Goal: Check status: Check status

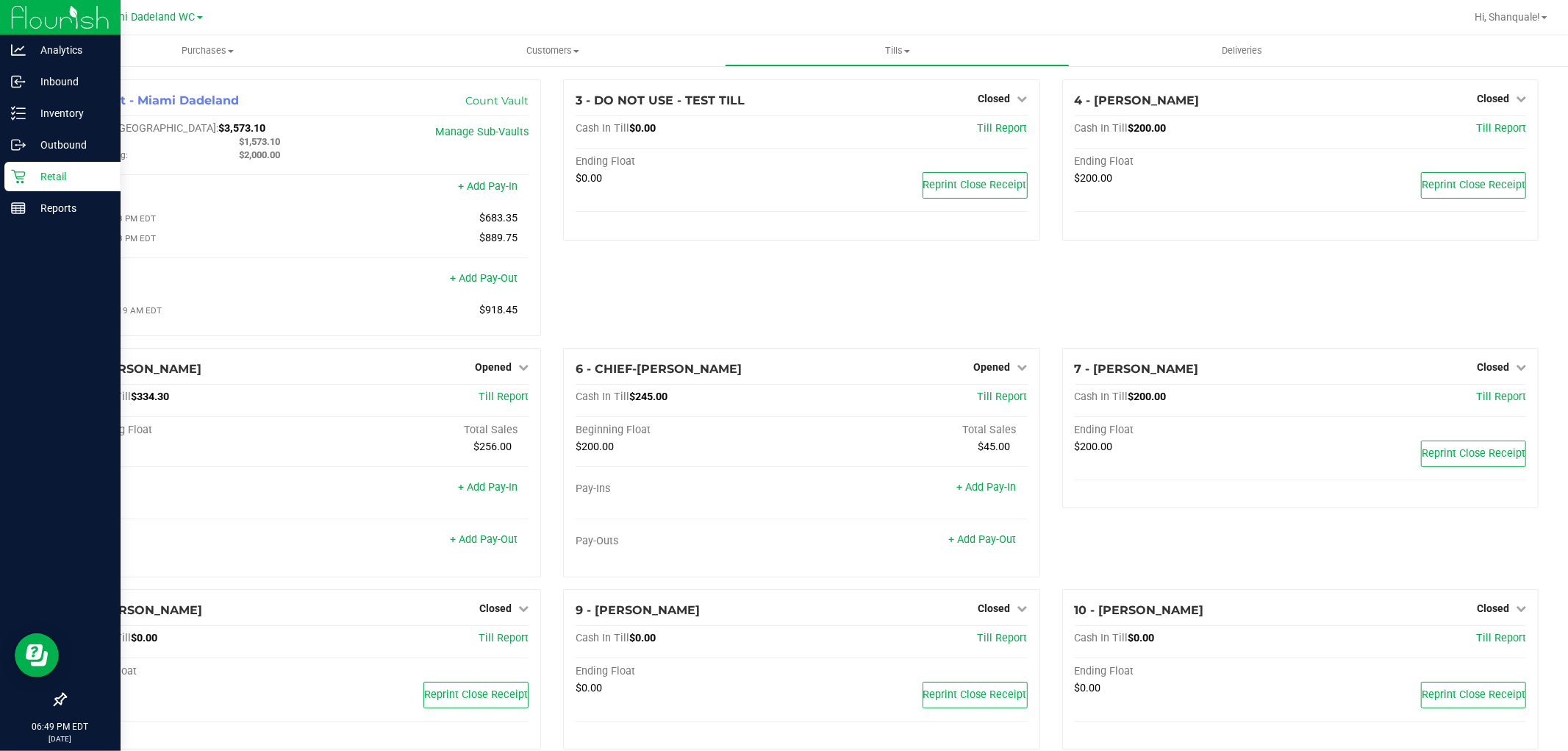
click at [27, 177] on p "Retail" at bounding box center [69, 176] width 88 height 17
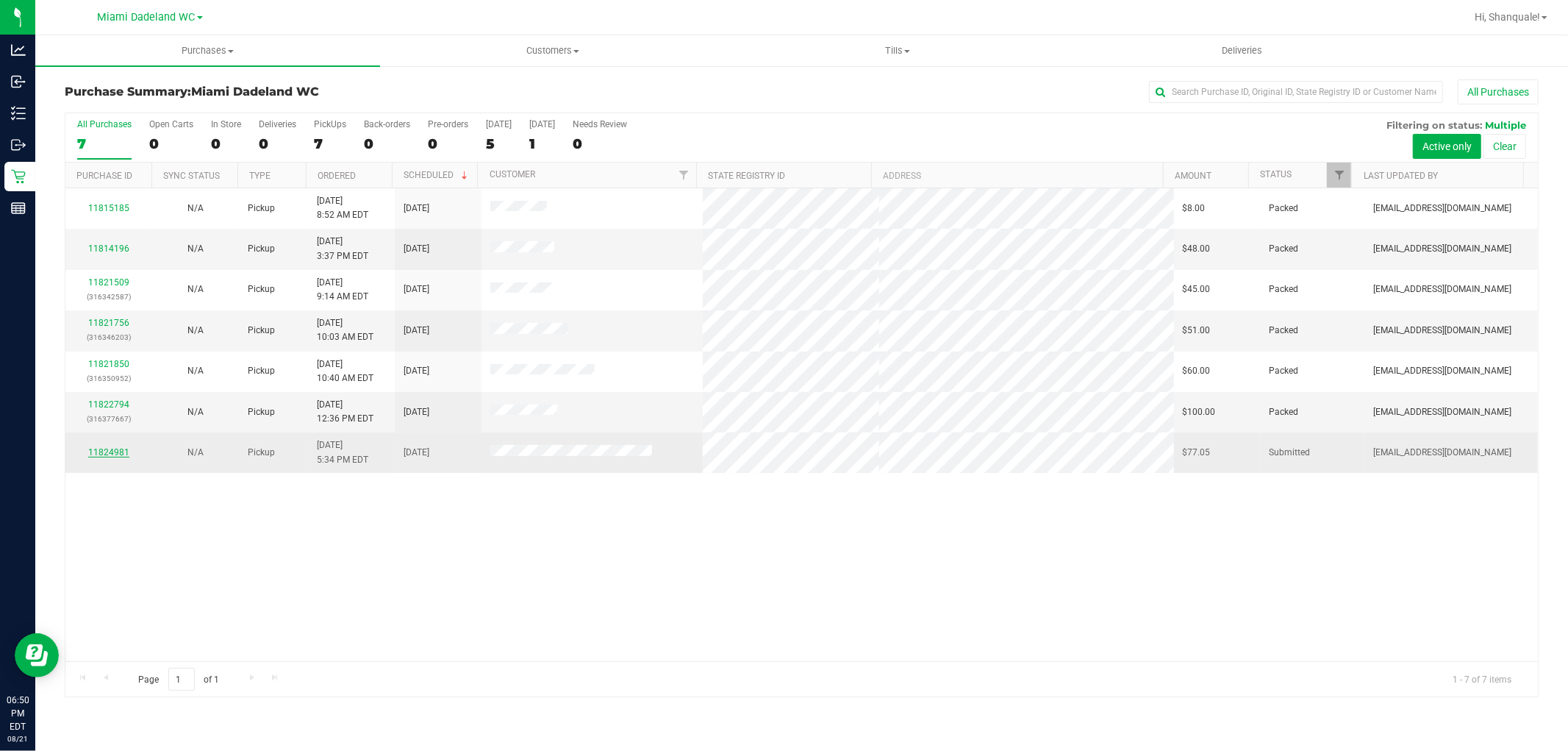
click at [120, 456] on link "11824981" at bounding box center [109, 452] width 41 height 10
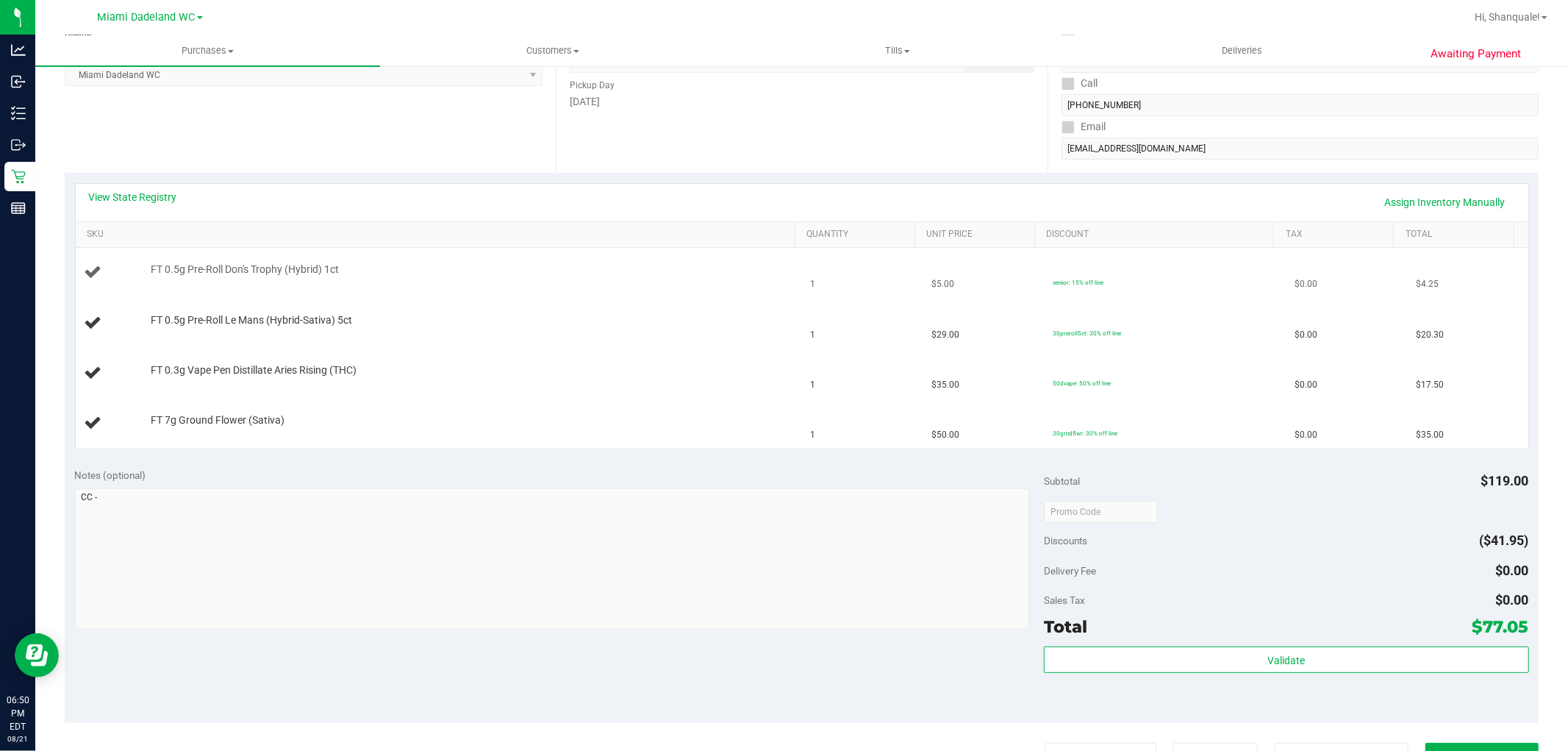
scroll to position [245, 0]
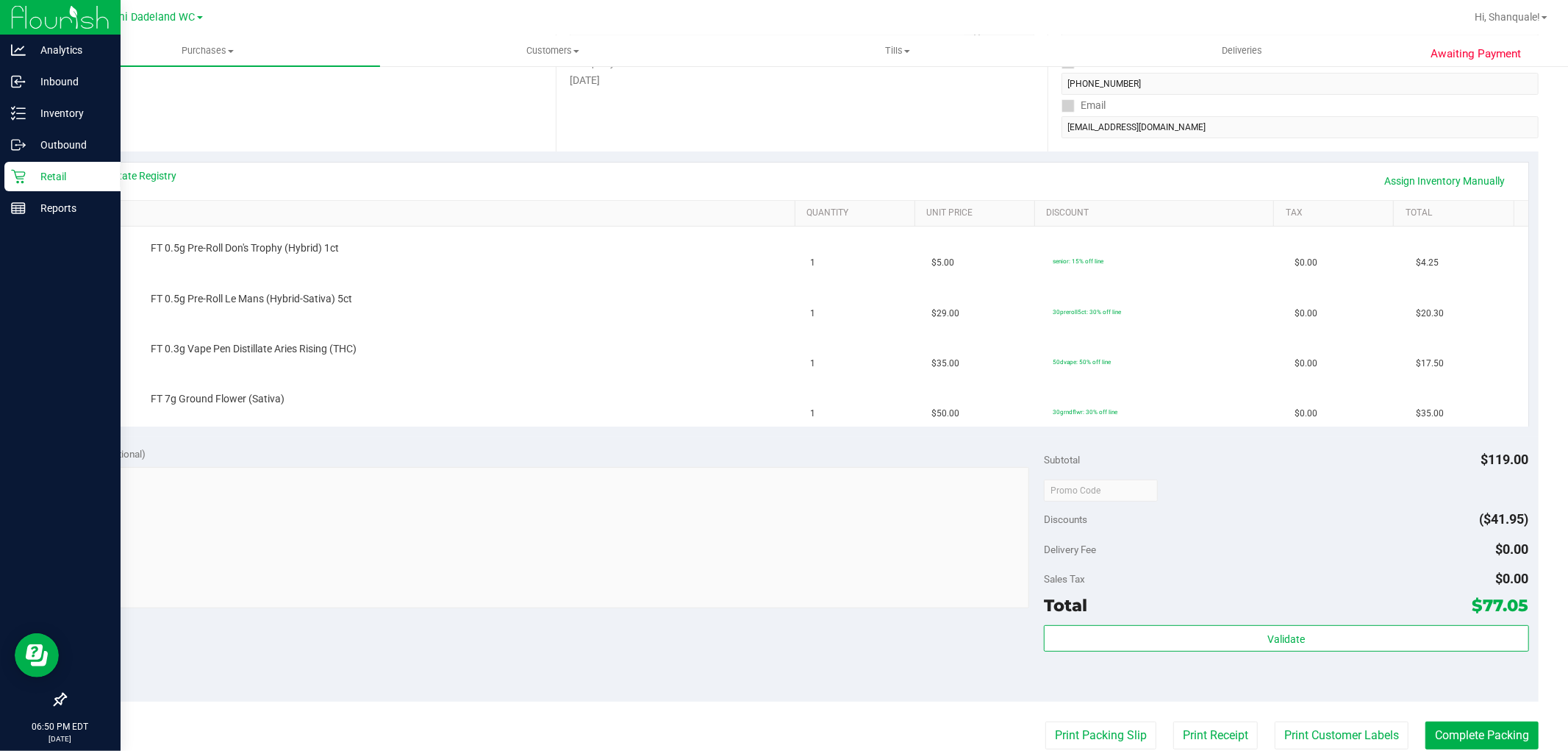
click at [30, 177] on p "Retail" at bounding box center [69, 176] width 88 height 17
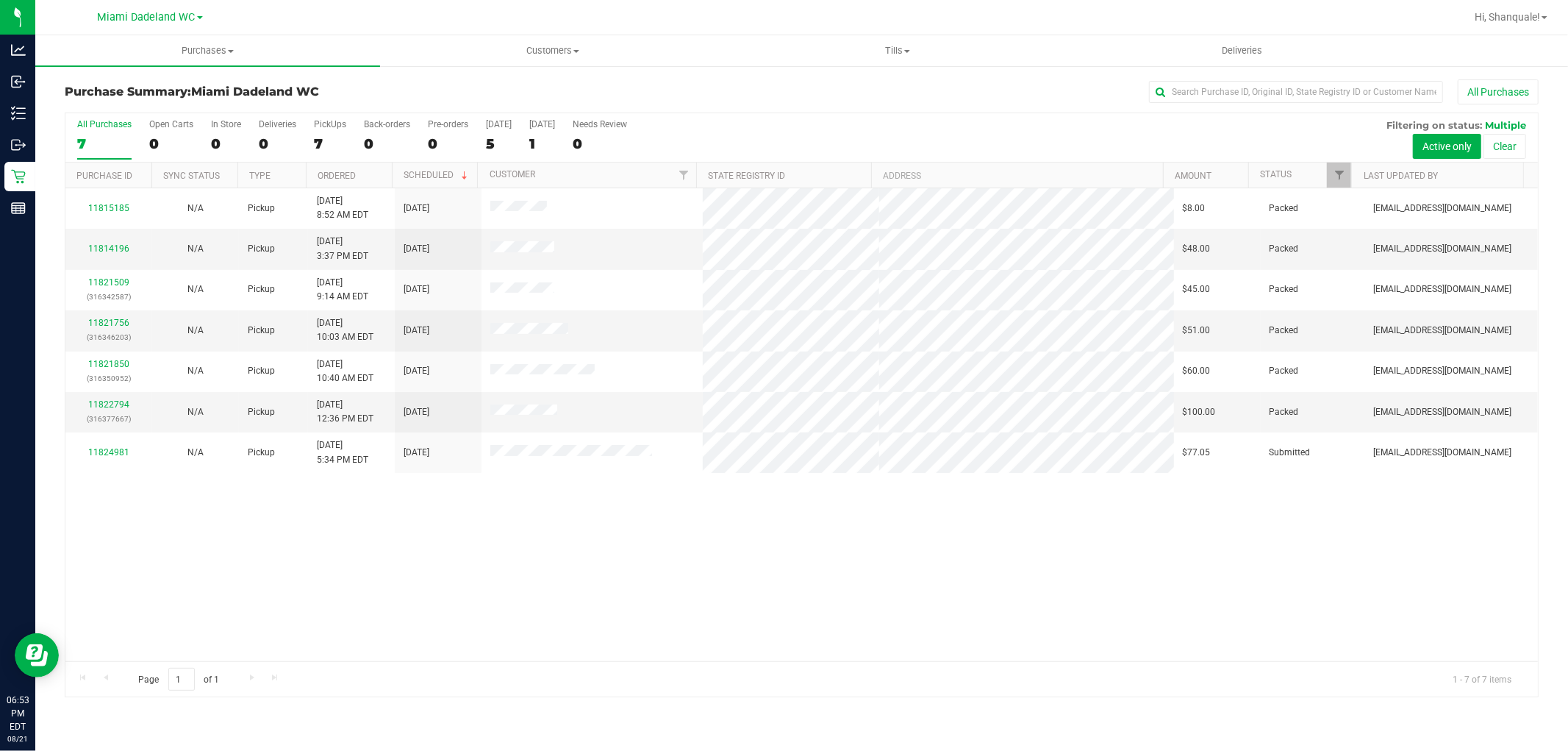
click at [804, 616] on div "11815185 N/A Pickup [DATE] 8:52 AM EDT 8/23/2025 $8.00 Packed [EMAIL_ADDRESS][D…" at bounding box center [801, 424] width 1472 height 473
